Goal: Find specific page/section: Find specific page/section

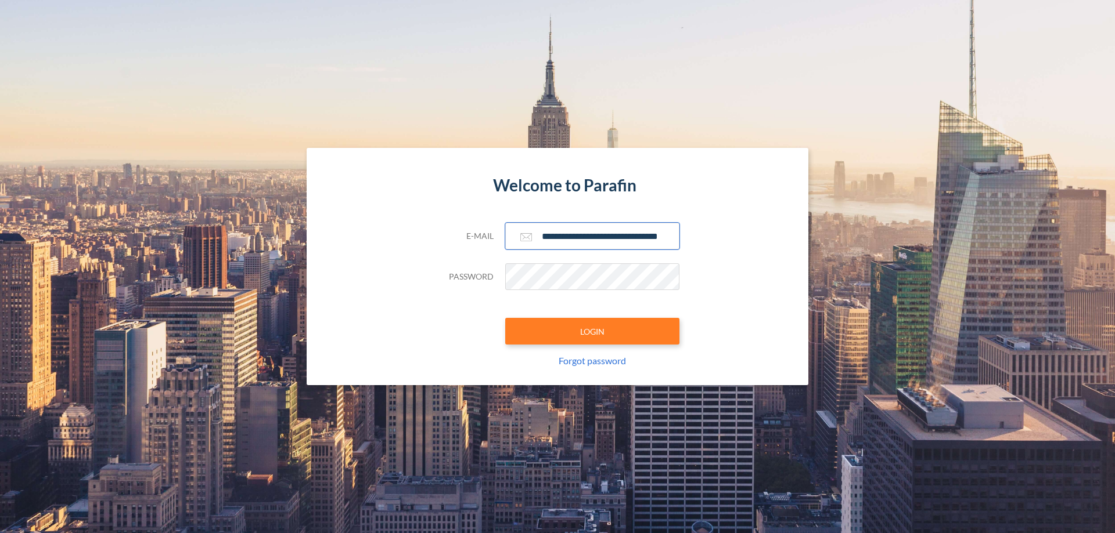
scroll to position [0, 19]
type input "**********"
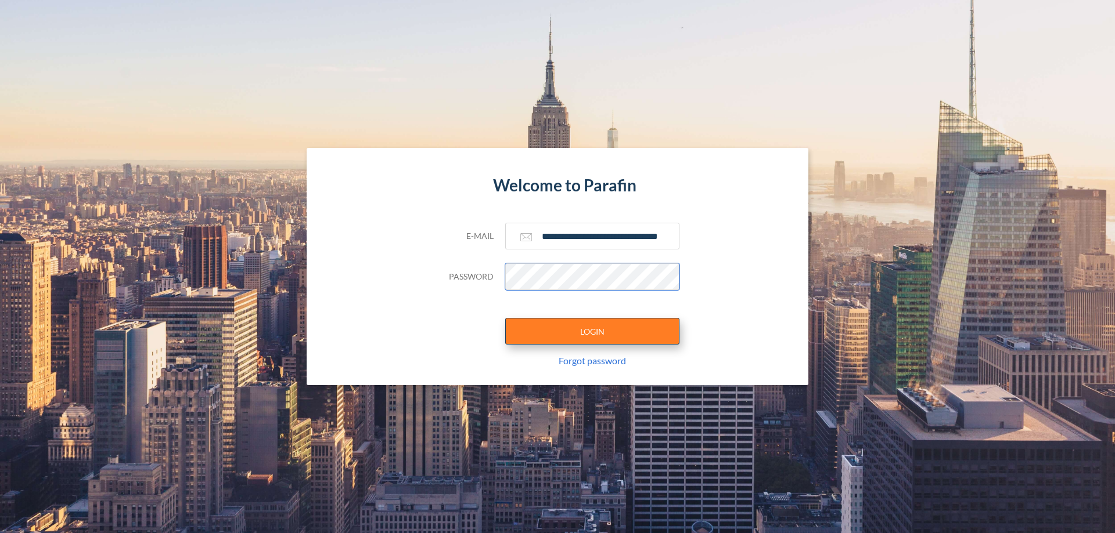
scroll to position [0, 0]
click at [592, 331] on button "LOGIN" at bounding box center [592, 331] width 174 height 27
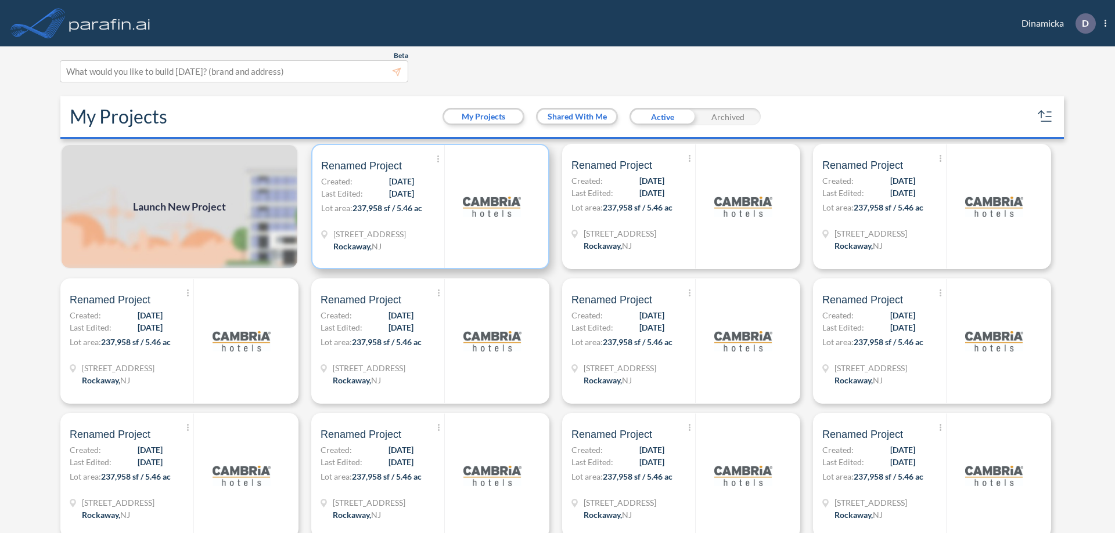
scroll to position [3, 0]
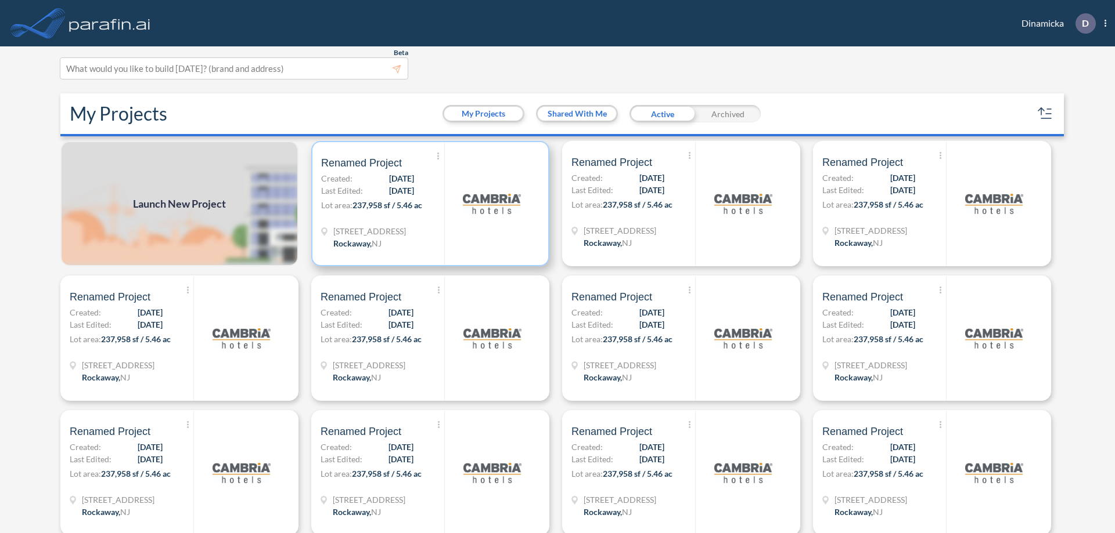
click at [428, 204] on p "Lot area: 237,958 sf / 5.46 ac" at bounding box center [382, 207] width 123 height 17
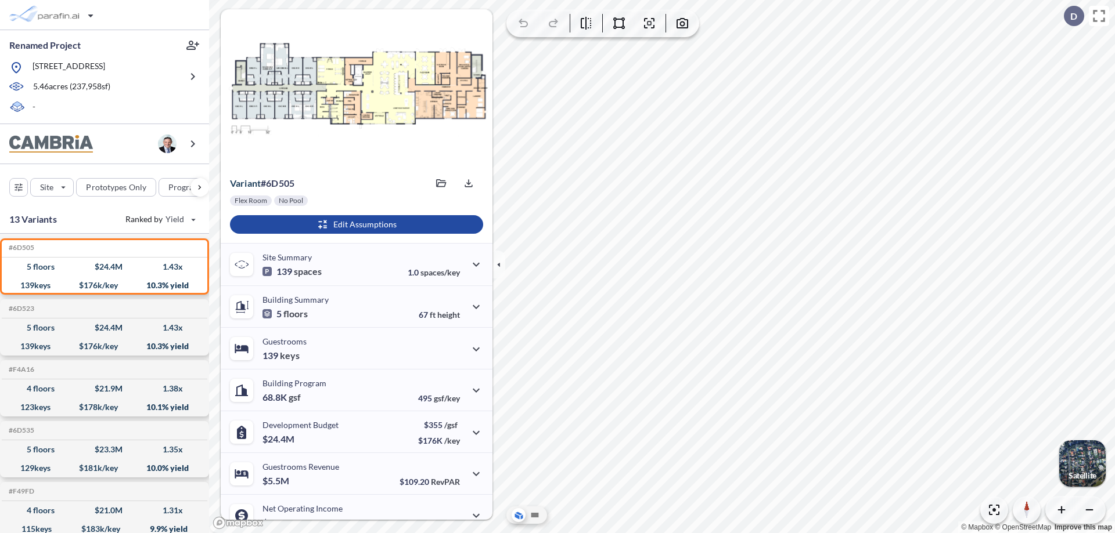
scroll to position [59, 0]
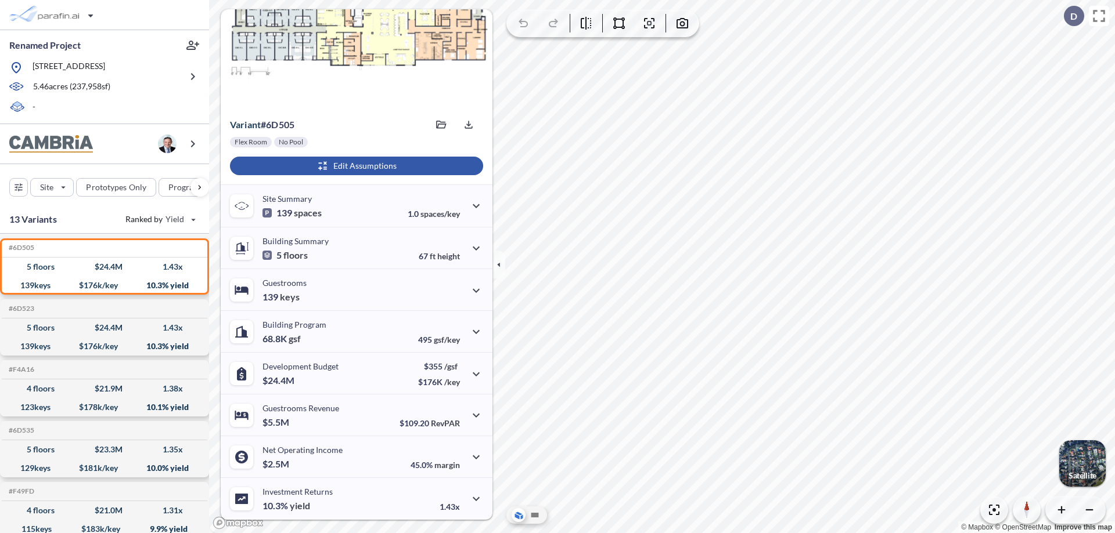
click at [355, 166] on div "button" at bounding box center [356, 166] width 253 height 19
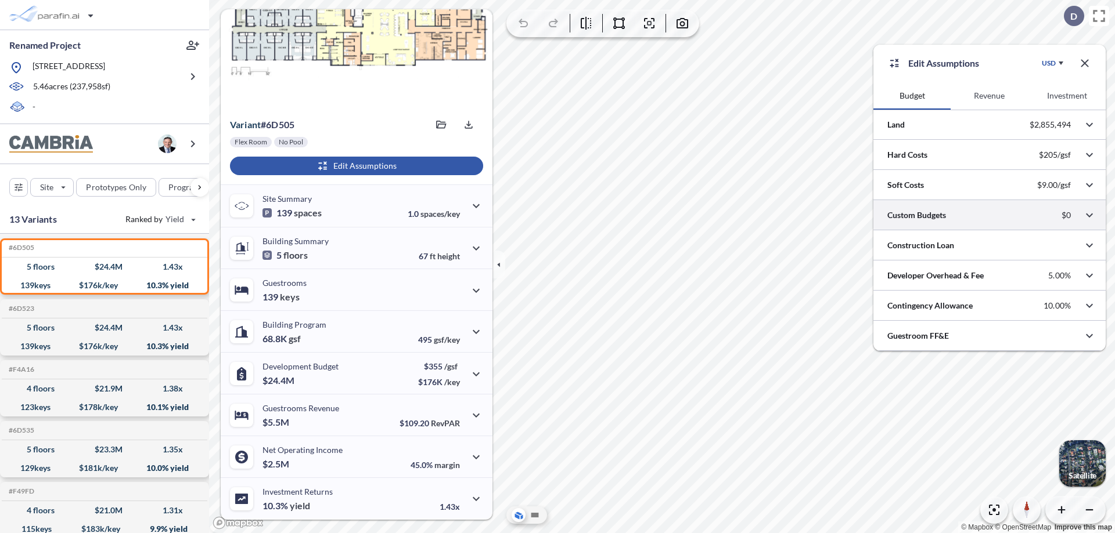
click at [989, 215] on div at bounding box center [989, 215] width 232 height 30
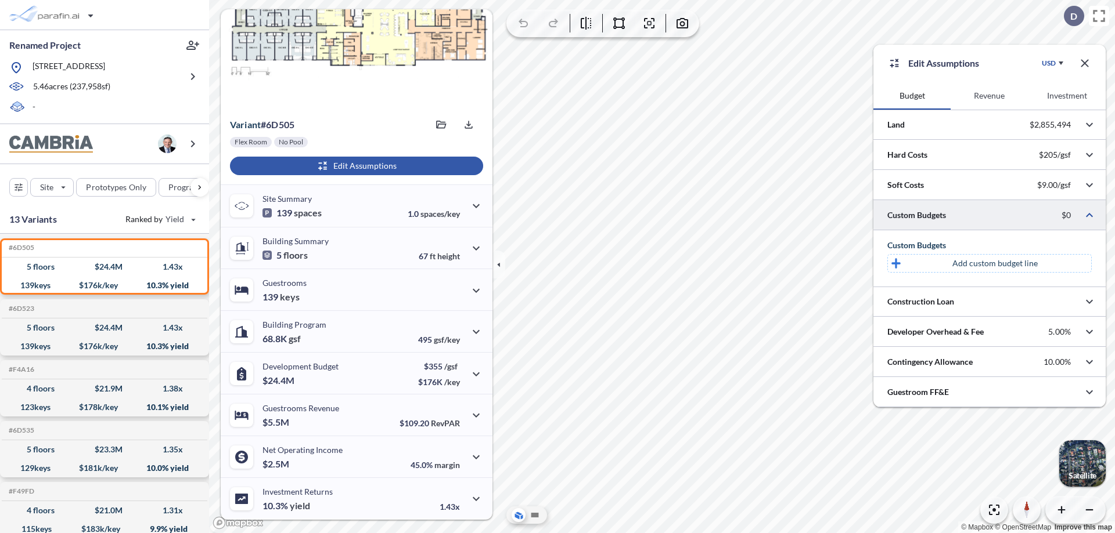
click at [994, 264] on p "Add custom budget line" at bounding box center [994, 264] width 85 height 12
